Goal: Find specific page/section: Find specific page/section

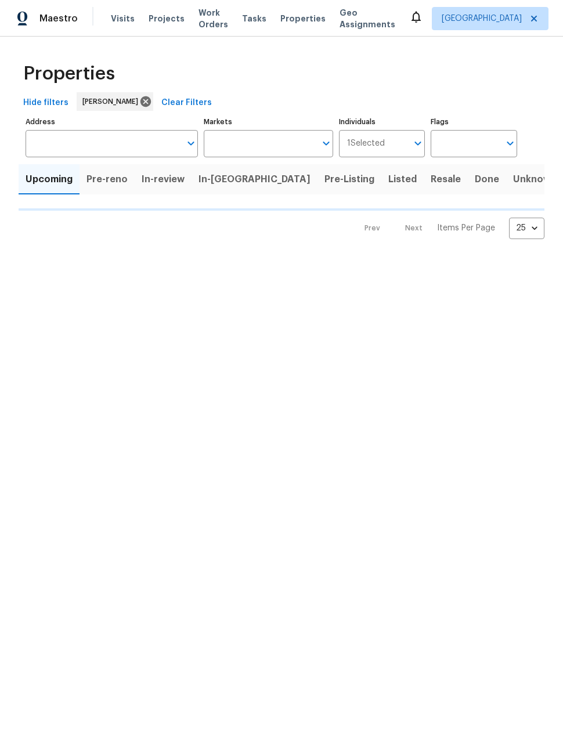
type input "50"
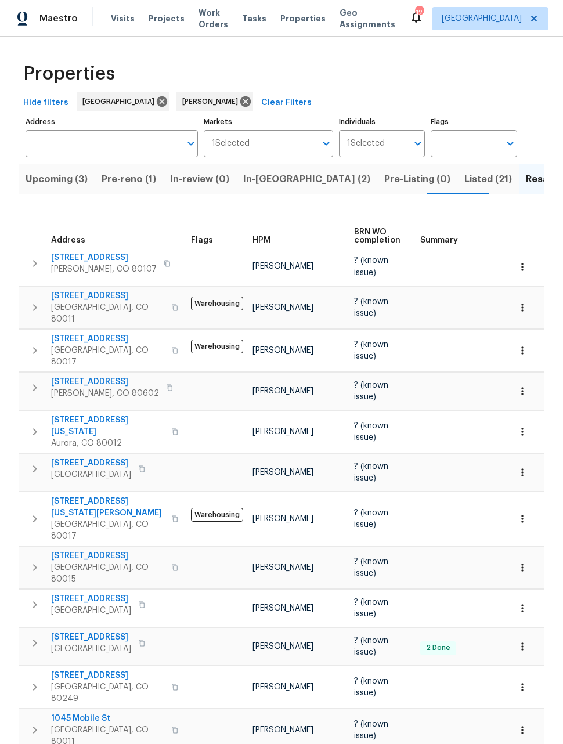
click at [522, 303] on icon "button" at bounding box center [522, 307] width 2 height 8
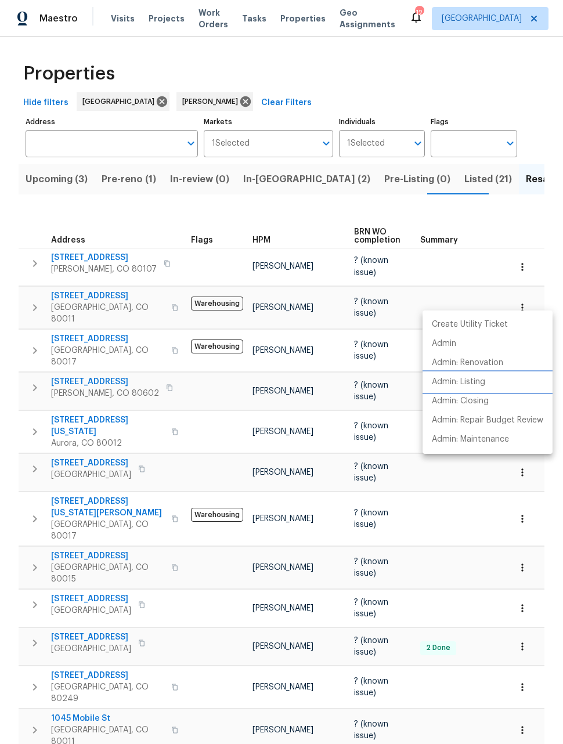
click at [472, 383] on p "Admin: Listing" at bounding box center [458, 382] width 53 height 12
click at [478, 537] on div at bounding box center [281, 372] width 563 height 744
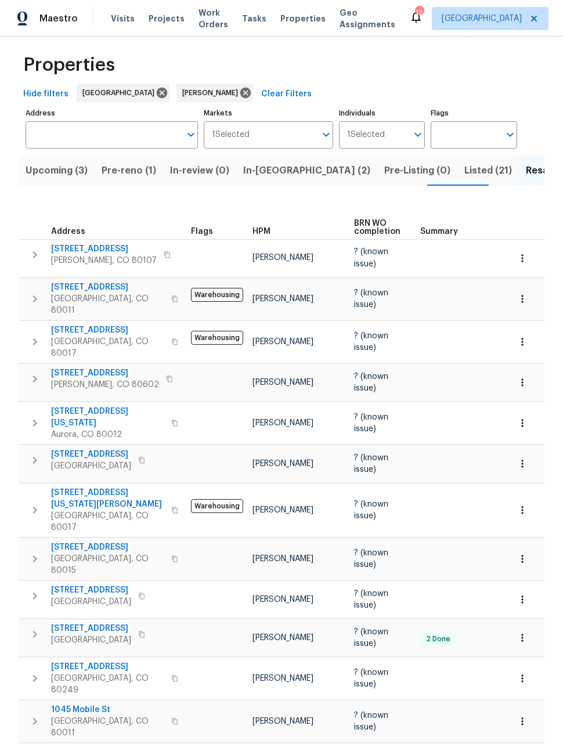
scroll to position [8, 0]
click at [464, 174] on span "Listed (21)" at bounding box center [488, 171] width 48 height 16
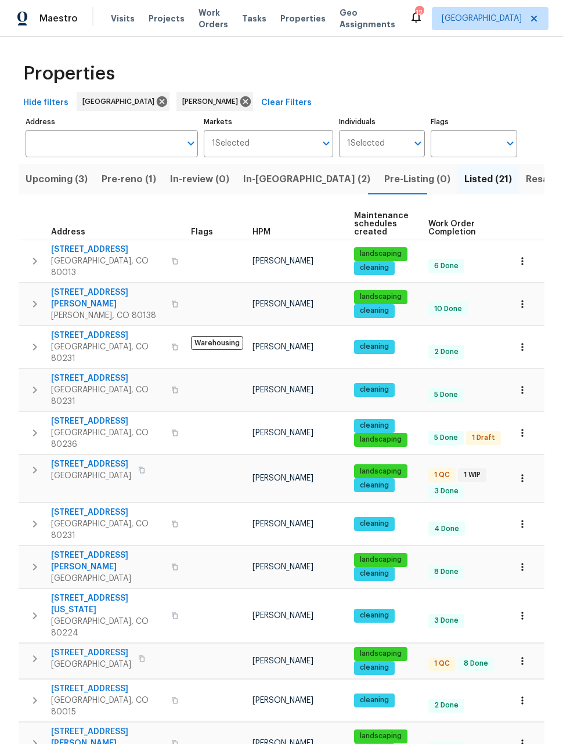
click at [47, 180] on span "Upcoming (3)" at bounding box center [57, 179] width 62 height 16
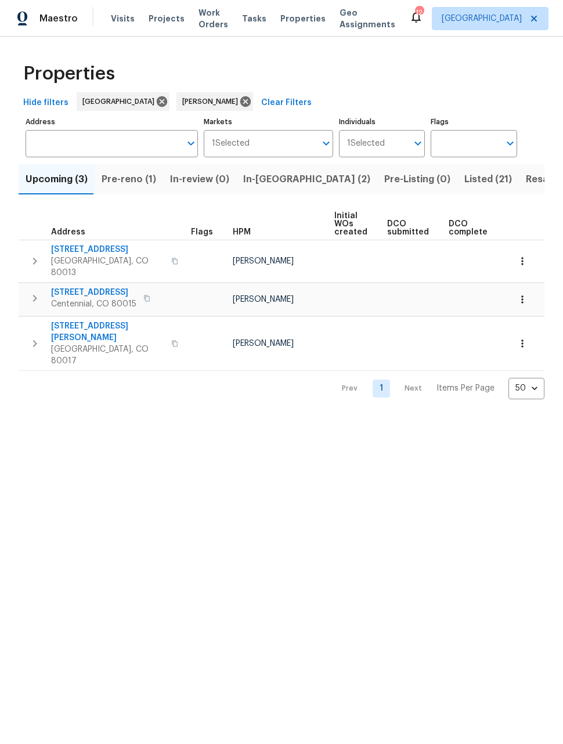
click at [464, 182] on span "Listed (21)" at bounding box center [488, 179] width 48 height 16
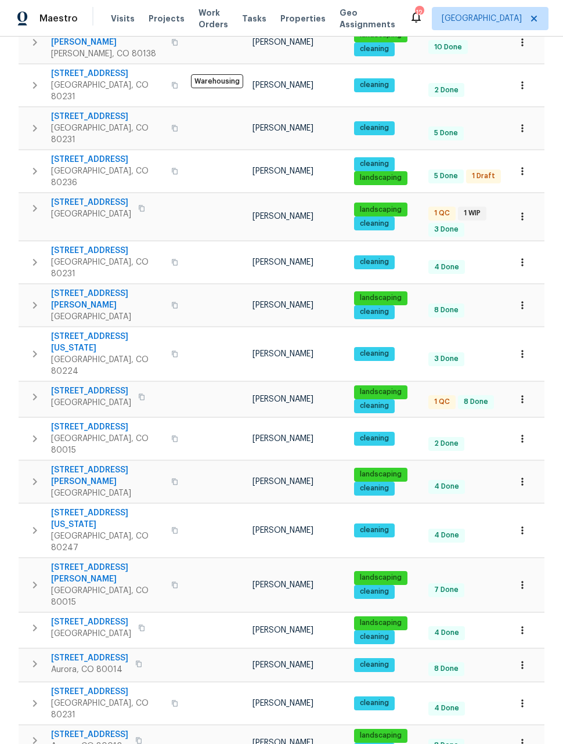
scroll to position [261, 0]
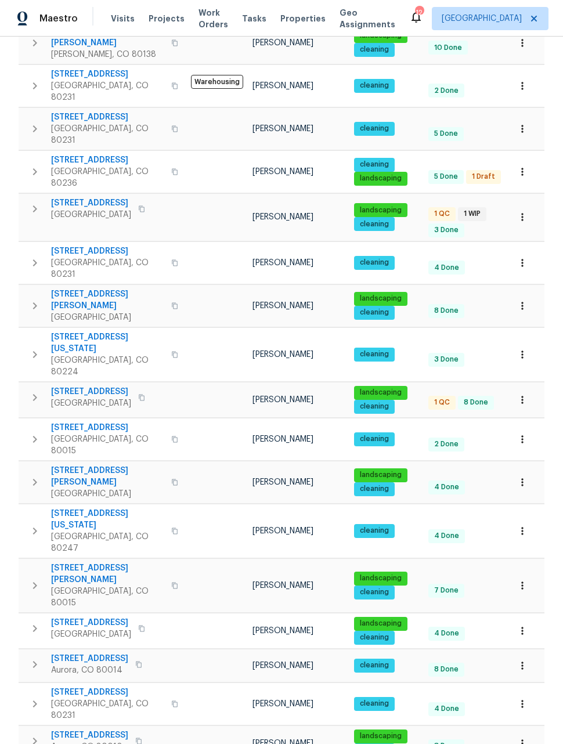
click at [524, 300] on icon "button" at bounding box center [522, 306] width 12 height 12
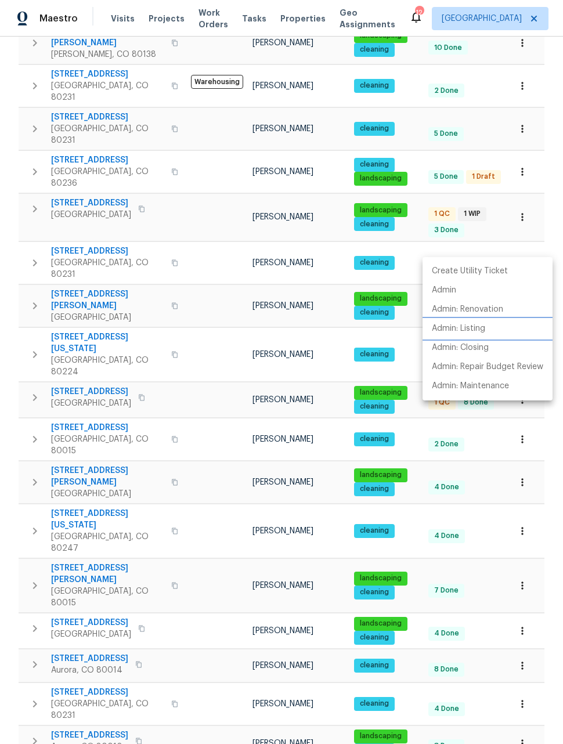
click at [466, 330] on p "Admin: Listing" at bounding box center [458, 329] width 53 height 12
click at [494, 509] on div at bounding box center [281, 372] width 563 height 744
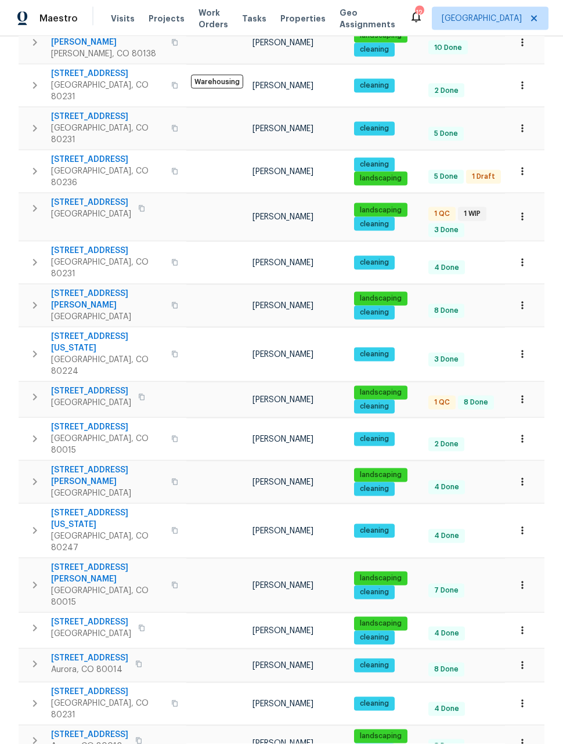
scroll to position [38, 0]
click at [524, 737] on icon "button" at bounding box center [522, 743] width 12 height 12
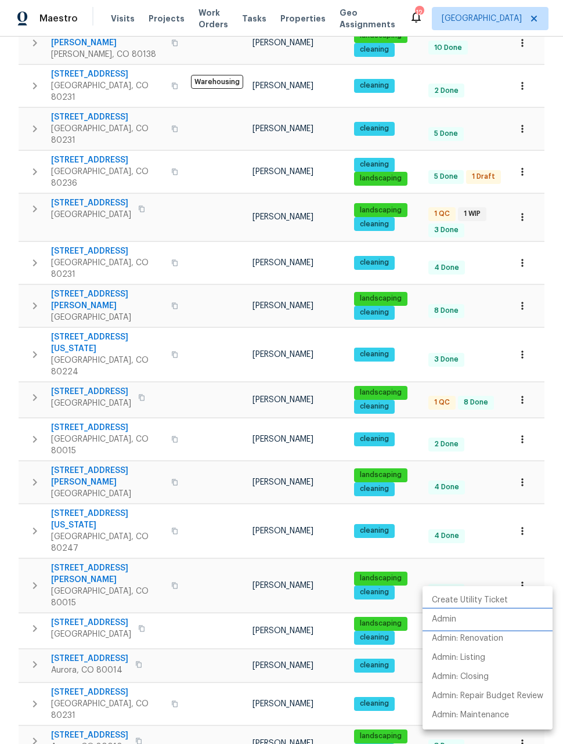
click at [447, 618] on p "Admin" at bounding box center [444, 619] width 24 height 12
click at [551, 414] on div at bounding box center [281, 372] width 563 height 744
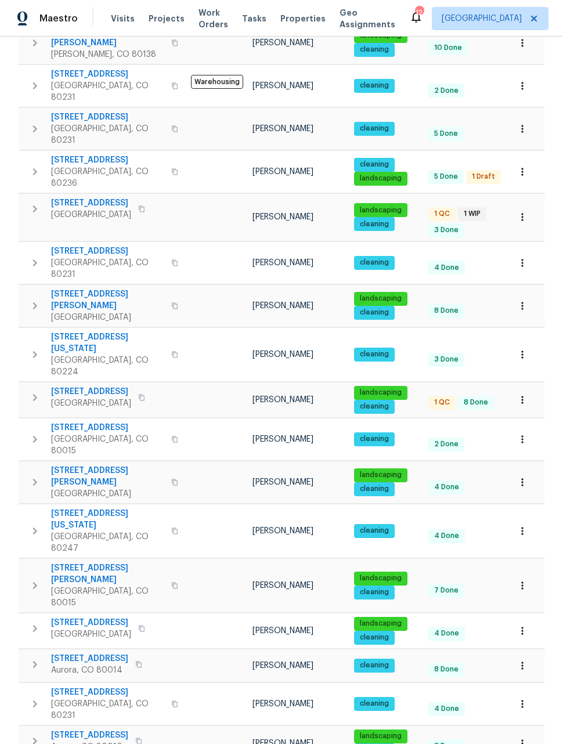
click at [551, 414] on div "Create Utility Ticket Admin Admin: Renovation Admin: Listing Admin: Closing Adm…" at bounding box center [281, 372] width 563 height 744
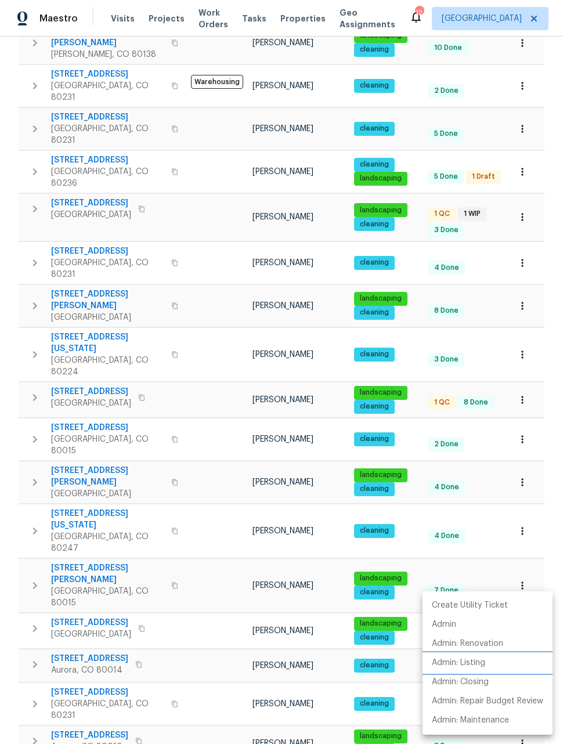
click at [467, 662] on p "Admin: Listing" at bounding box center [458, 663] width 53 height 12
click at [545, 195] on div at bounding box center [281, 372] width 563 height 744
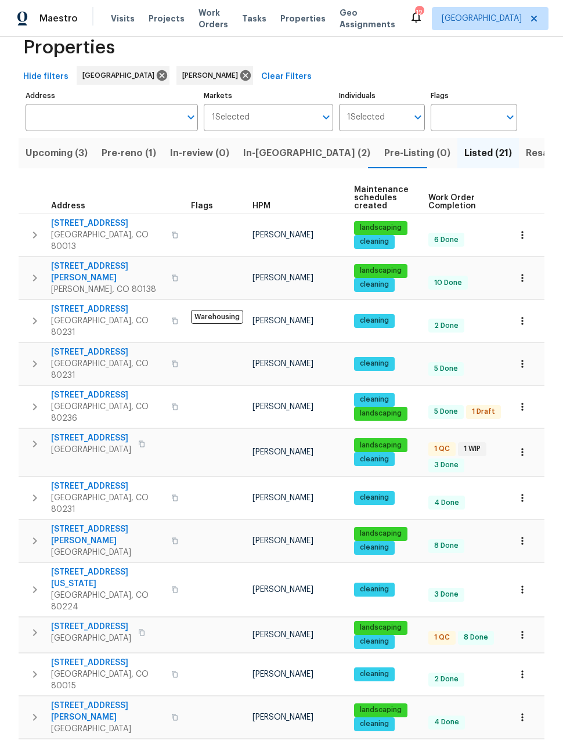
scroll to position [30, 0]
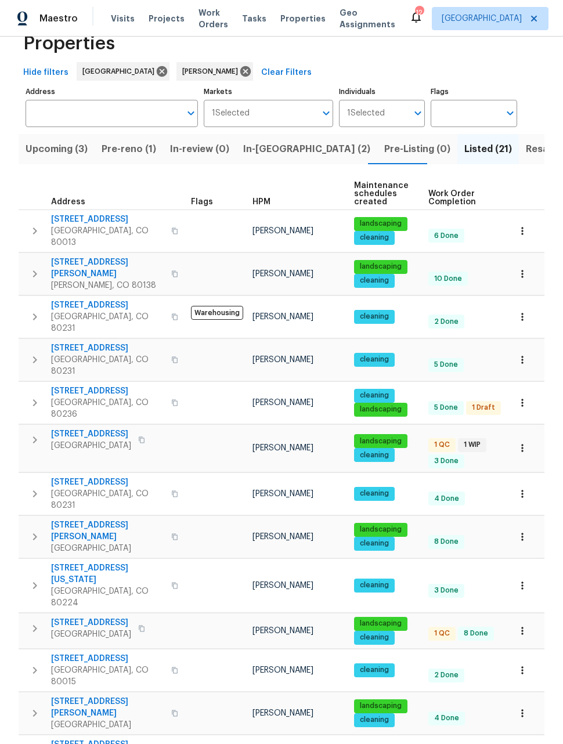
click at [522, 227] on icon "button" at bounding box center [522, 231] width 2 height 8
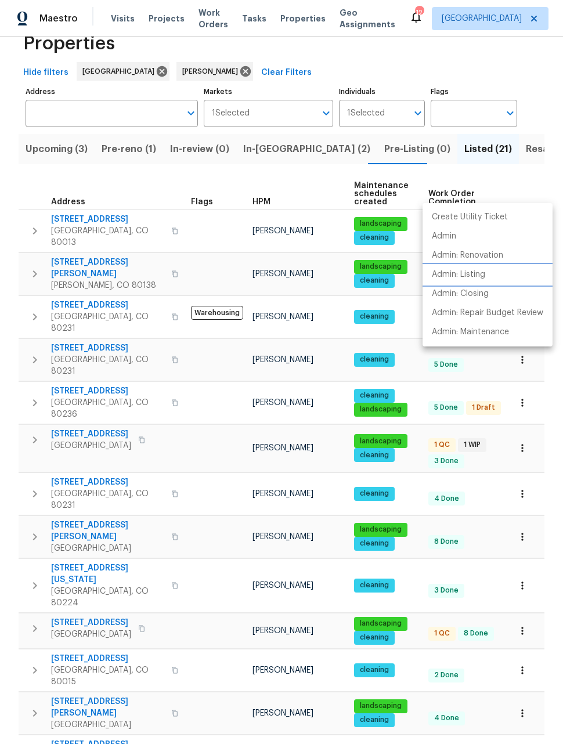
click at [454, 276] on p "Admin: Listing" at bounding box center [458, 275] width 53 height 12
click at [529, 145] on div at bounding box center [281, 372] width 563 height 744
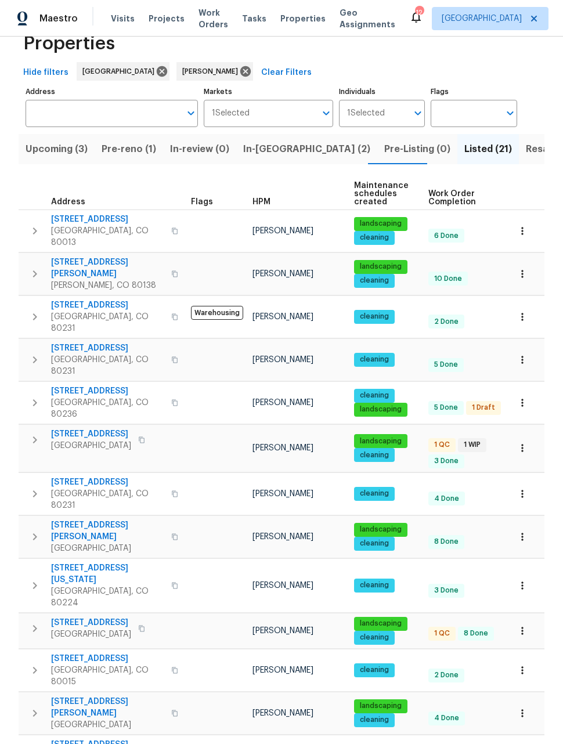
click at [524, 268] on icon "button" at bounding box center [522, 274] width 12 height 12
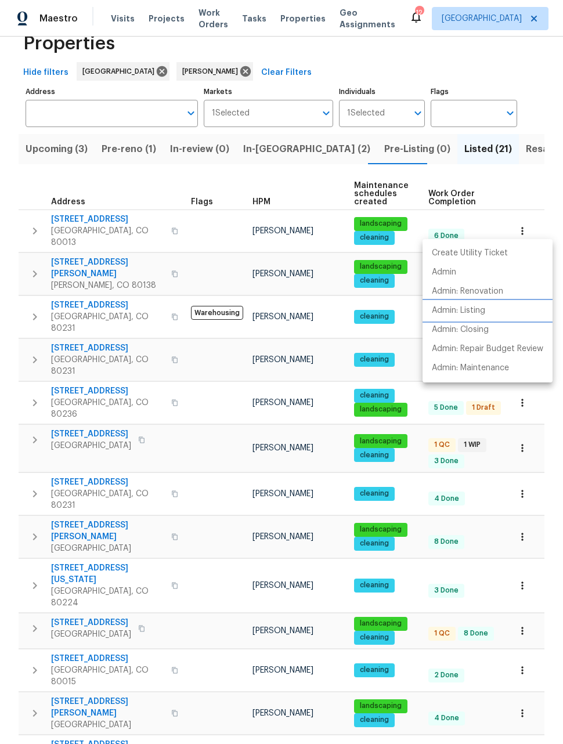
click at [463, 312] on p "Admin: Listing" at bounding box center [458, 311] width 53 height 12
click at [533, 151] on div at bounding box center [281, 372] width 563 height 744
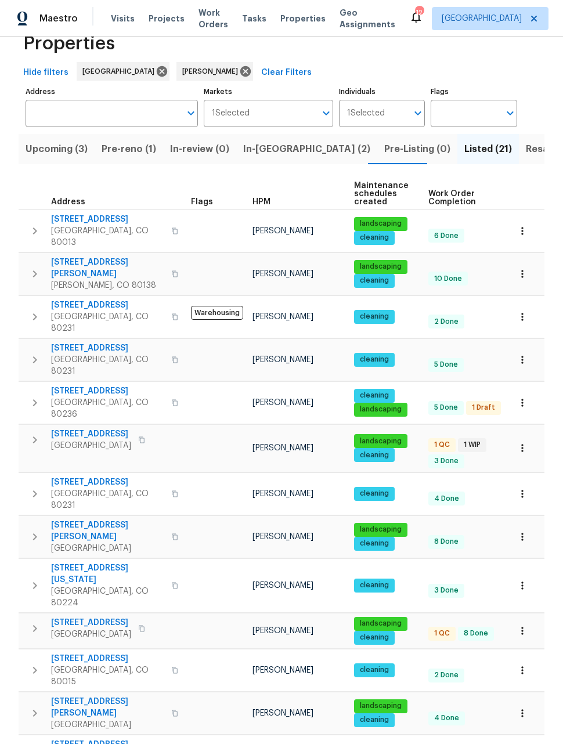
click at [523, 442] on icon "button" at bounding box center [522, 448] width 12 height 12
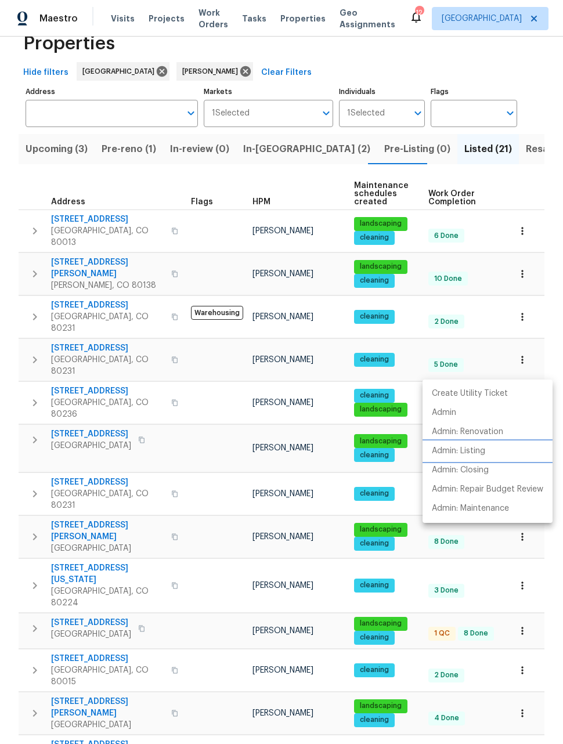
click at [464, 454] on p "Admin: Listing" at bounding box center [458, 451] width 53 height 12
click at [546, 287] on div at bounding box center [281, 372] width 563 height 744
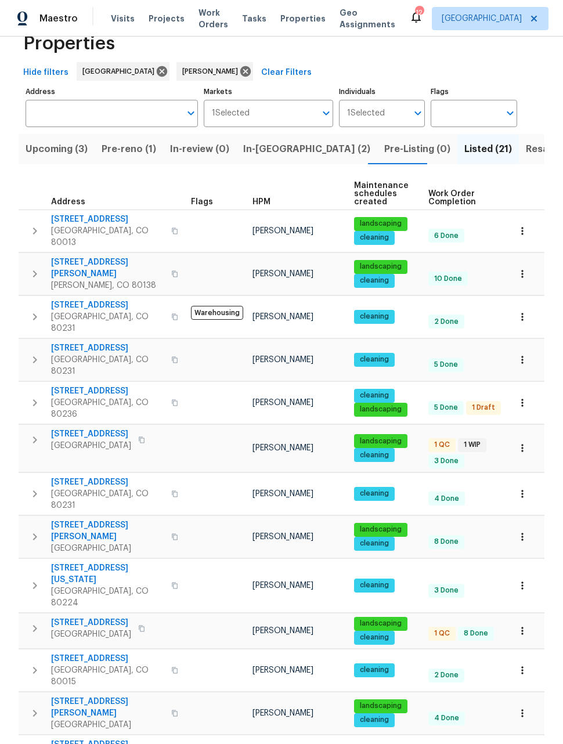
click at [521, 625] on icon "button" at bounding box center [522, 631] width 12 height 12
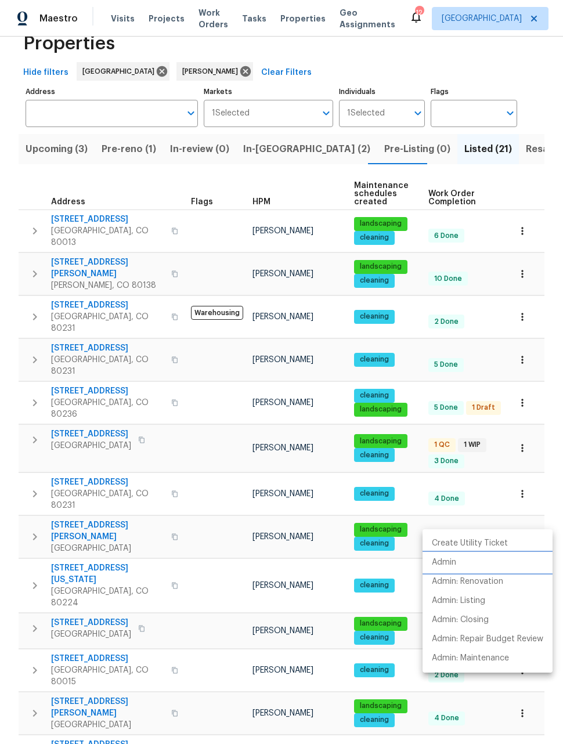
click at [448, 566] on p "Admin" at bounding box center [444, 562] width 24 height 12
click at [547, 482] on div at bounding box center [281, 372] width 563 height 744
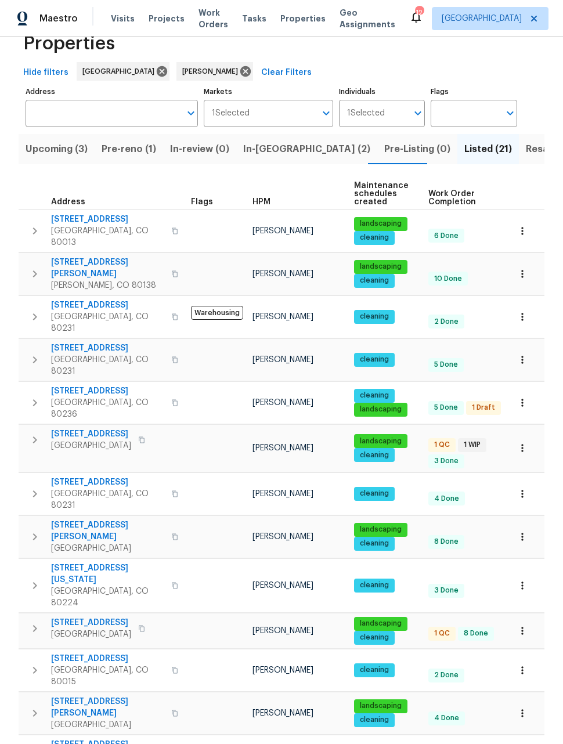
click at [526, 664] on icon "button" at bounding box center [522, 670] width 12 height 12
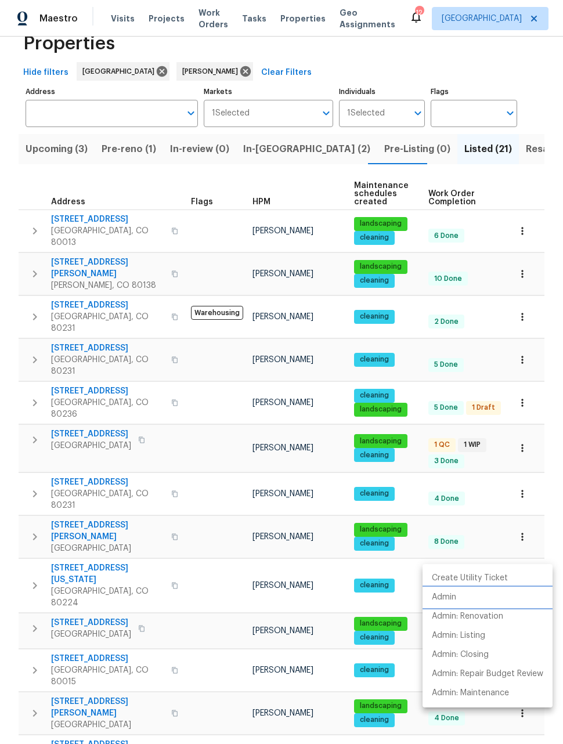
click at [445, 594] on p "Admin" at bounding box center [444, 597] width 24 height 12
click at [524, 476] on div at bounding box center [281, 372] width 563 height 744
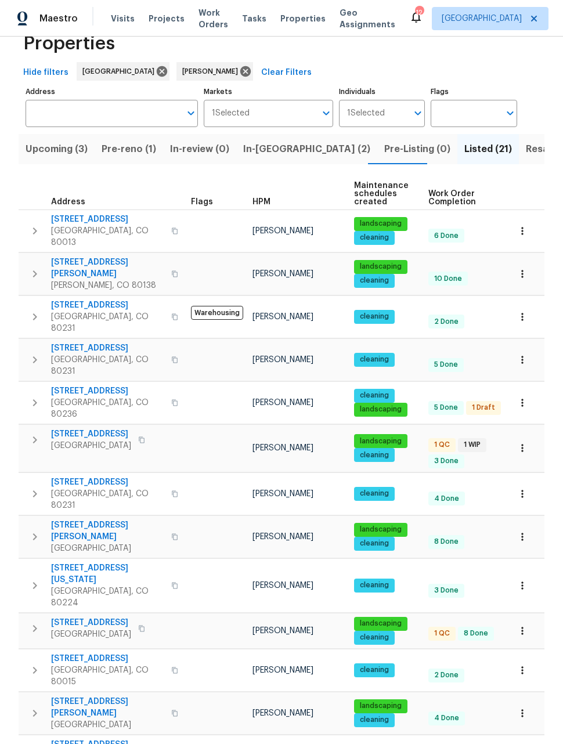
click at [531, 573] on button "button" at bounding box center [522, 586] width 26 height 26
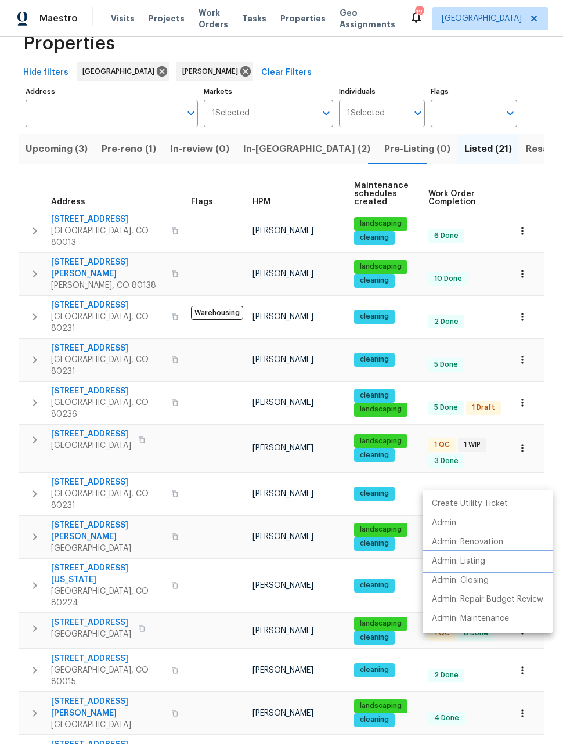
click at [466, 566] on p "Admin: Listing" at bounding box center [458, 561] width 53 height 12
click at [547, 472] on div at bounding box center [281, 372] width 563 height 744
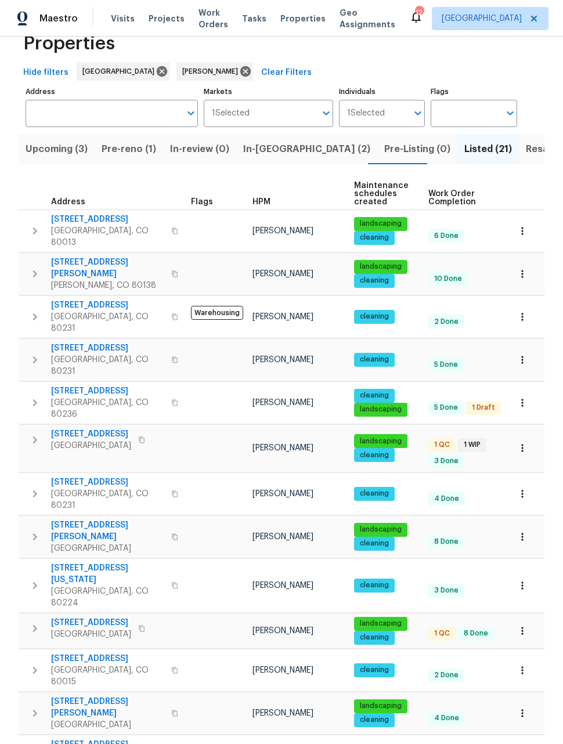
click at [522, 709] on icon "button" at bounding box center [522, 713] width 2 height 8
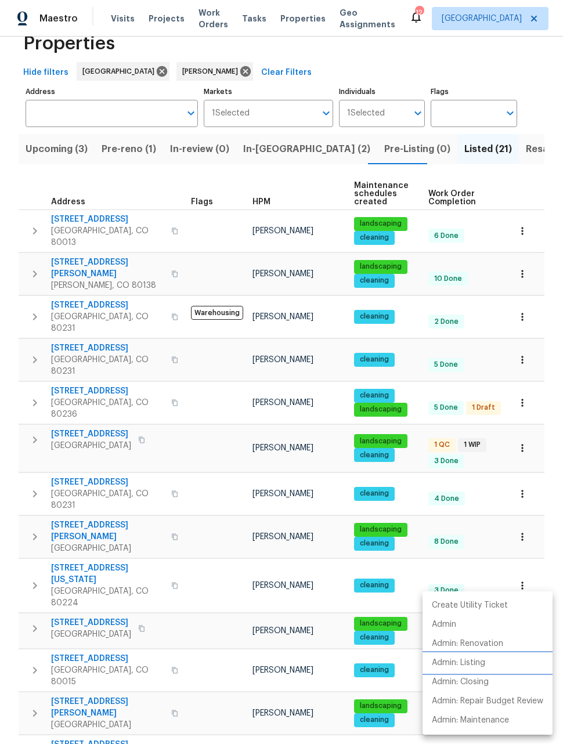
click at [461, 660] on p "Admin: Listing" at bounding box center [458, 663] width 53 height 12
click at [207, 637] on div at bounding box center [281, 372] width 563 height 744
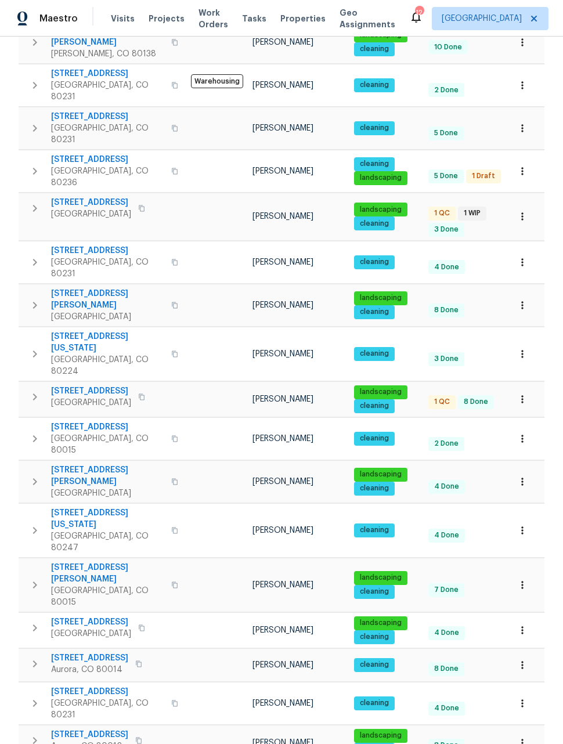
scroll to position [261, 0]
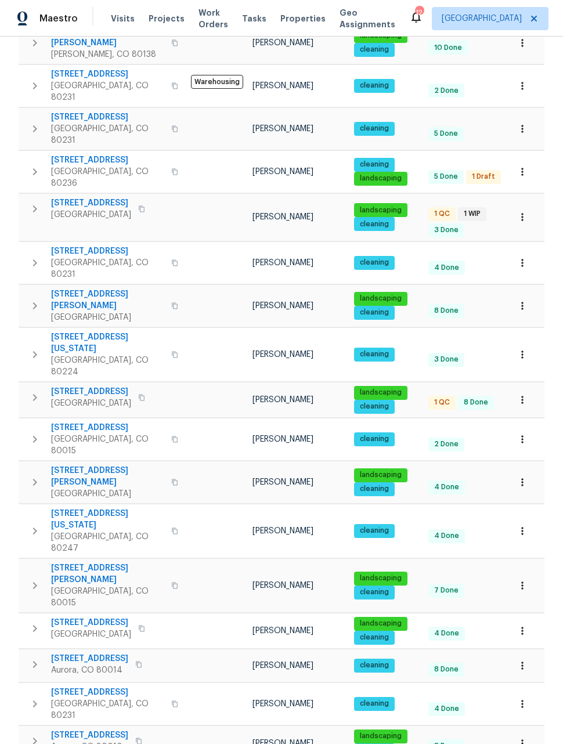
click at [526, 580] on icon "button" at bounding box center [522, 586] width 12 height 12
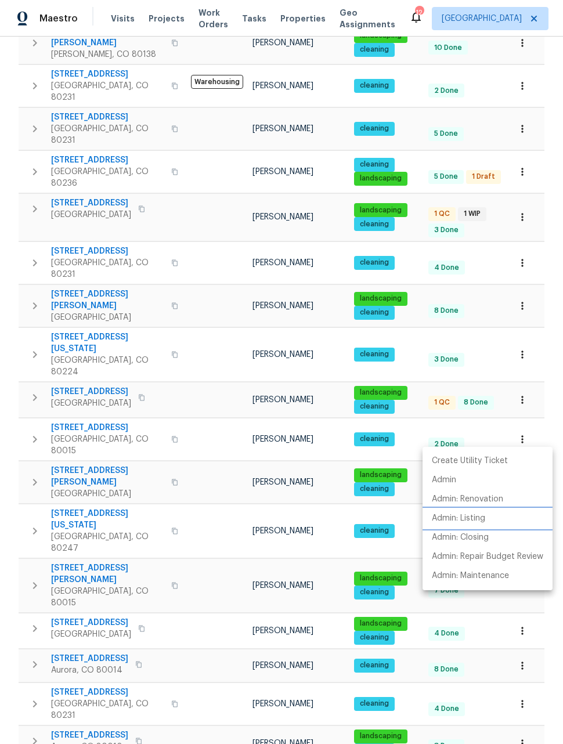
click at [465, 522] on p "Admin: Listing" at bounding box center [458, 518] width 53 height 12
click at [450, 521] on p "Admin: Listing" at bounding box center [458, 518] width 53 height 12
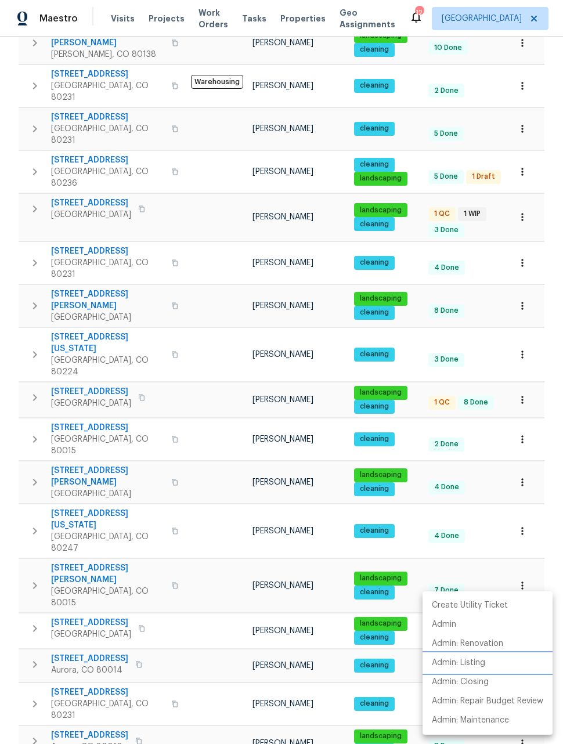
scroll to position [135, 0]
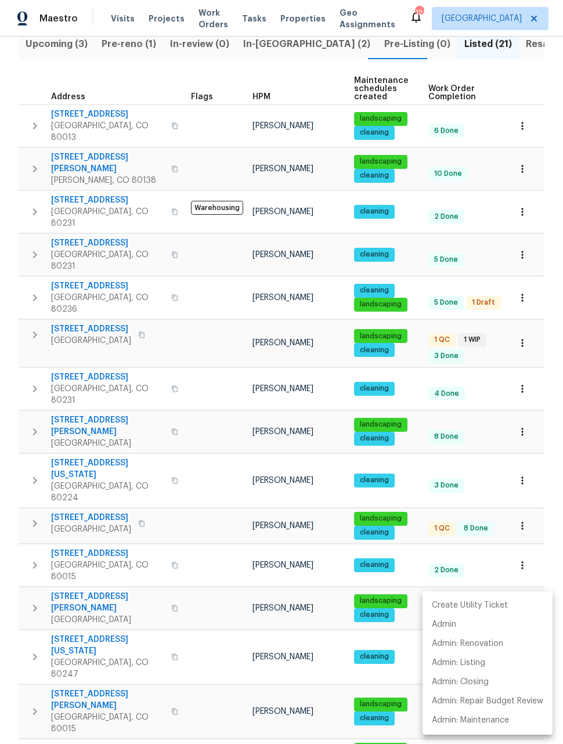
click at [524, 249] on div at bounding box center [281, 372] width 563 height 744
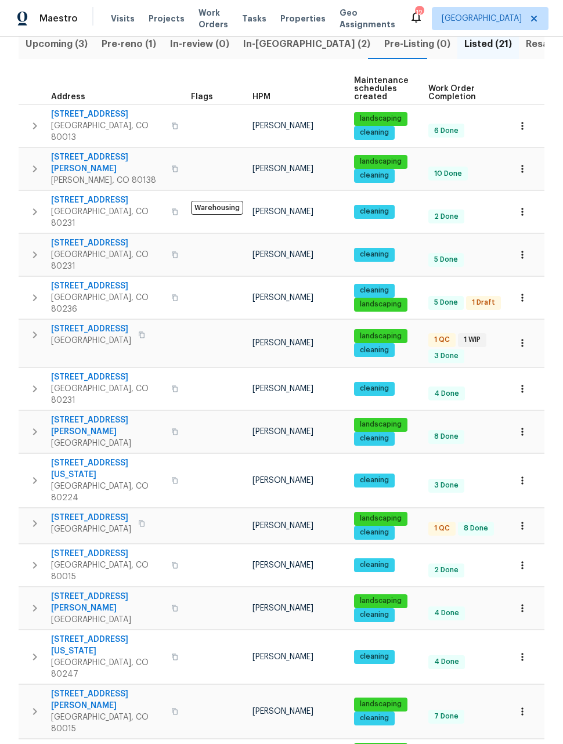
click at [524, 285] on button "button" at bounding box center [522, 298] width 26 height 26
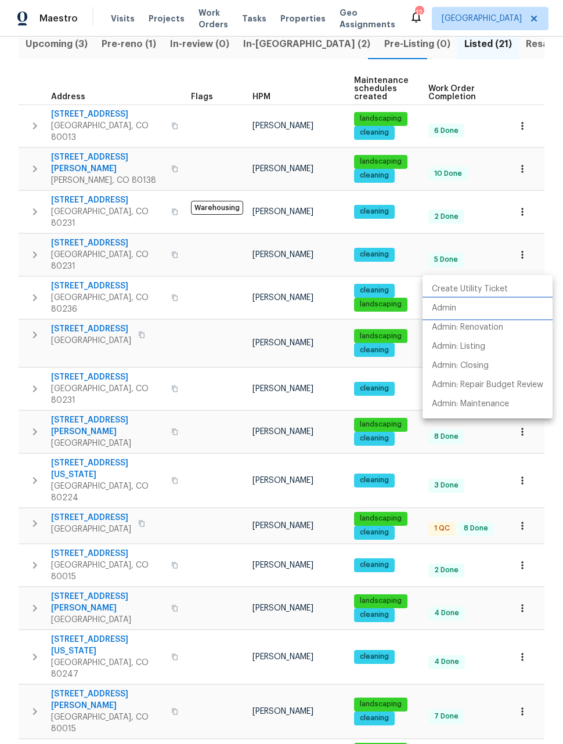
click at [446, 309] on p "Admin" at bounding box center [444, 308] width 24 height 12
